Goal: Navigation & Orientation: Find specific page/section

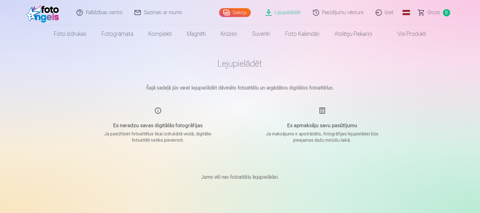
click at [245, 13] on link "Galerija" at bounding box center [235, 12] width 32 height 9
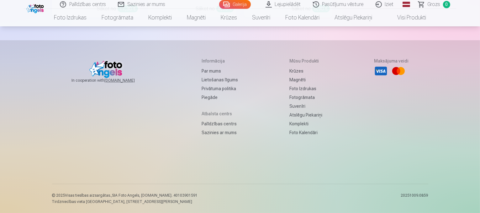
scroll to position [9588, 0]
